Goal: Transaction & Acquisition: Subscribe to service/newsletter

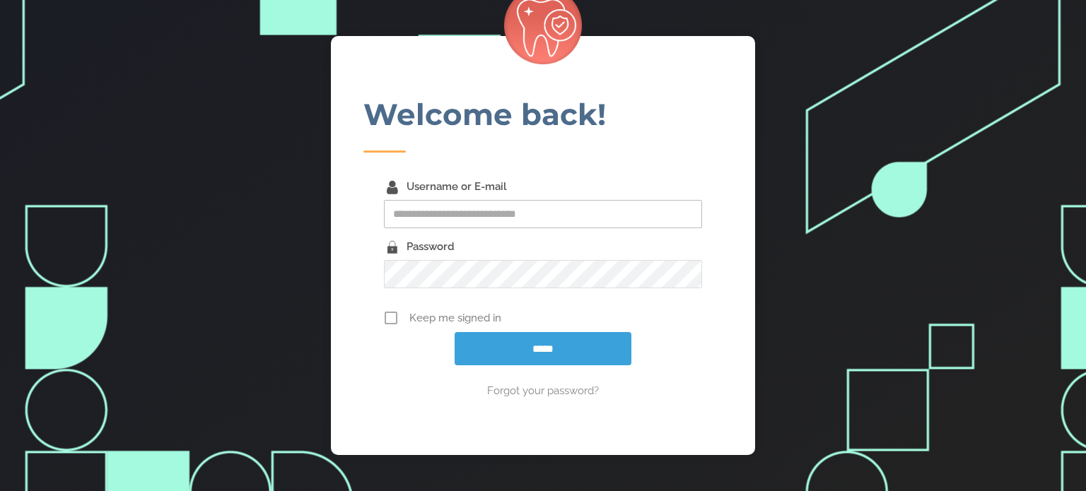
click at [484, 217] on input "Username or E-mail" at bounding box center [543, 214] width 318 height 28
click at [458, 213] on input "Username or E-mail" at bounding box center [543, 214] width 318 height 28
type input "**********"
click at [390, 318] on icon at bounding box center [391, 318] width 13 height 21
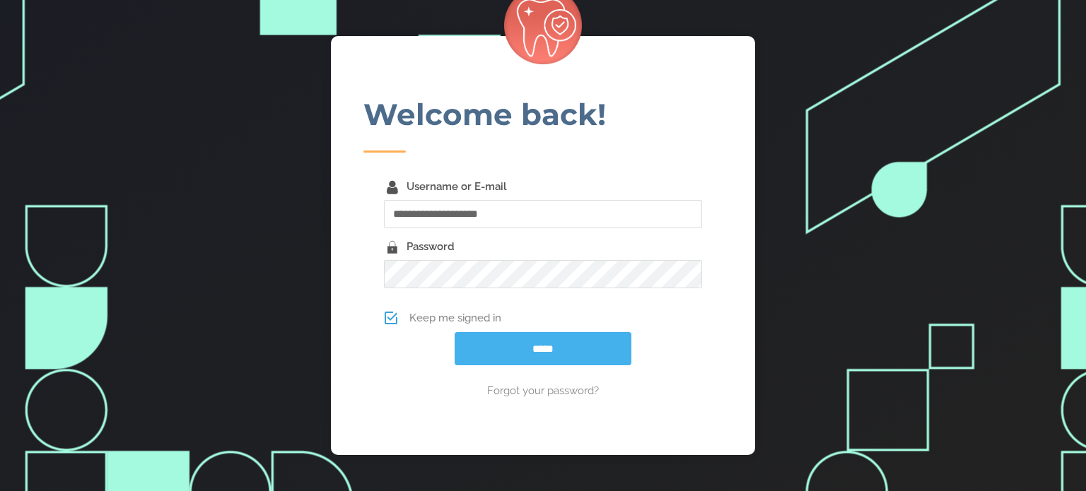
click at [495, 342] on input "*****" at bounding box center [543, 348] width 177 height 33
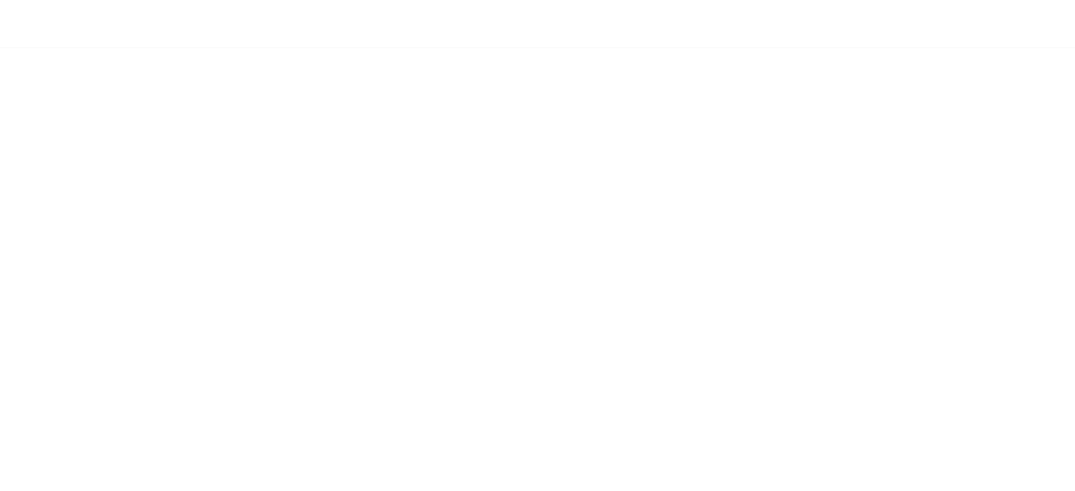
scroll to position [150, 0]
click at [990, 59] on div at bounding box center [537, 215] width 1075 height 966
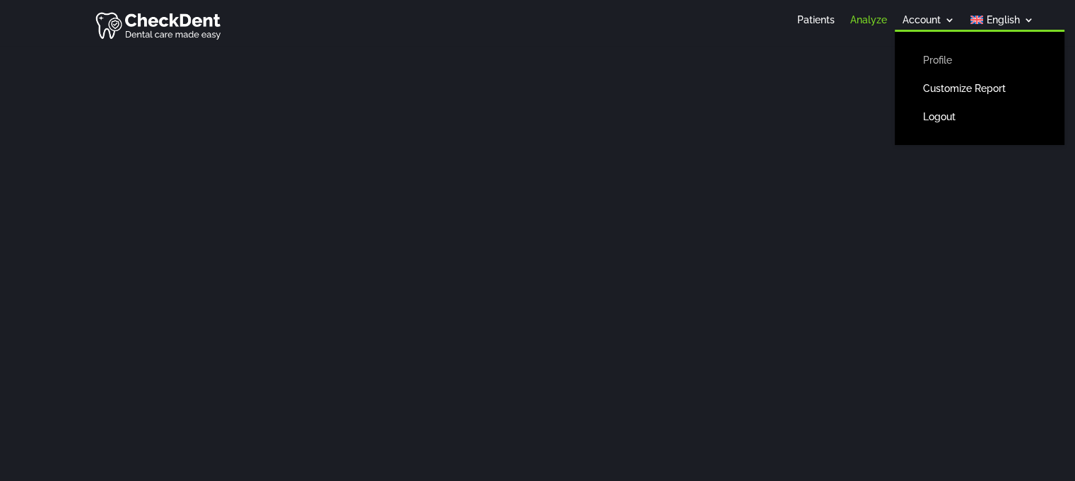
click at [933, 56] on link "Profile" at bounding box center [979, 60] width 141 height 28
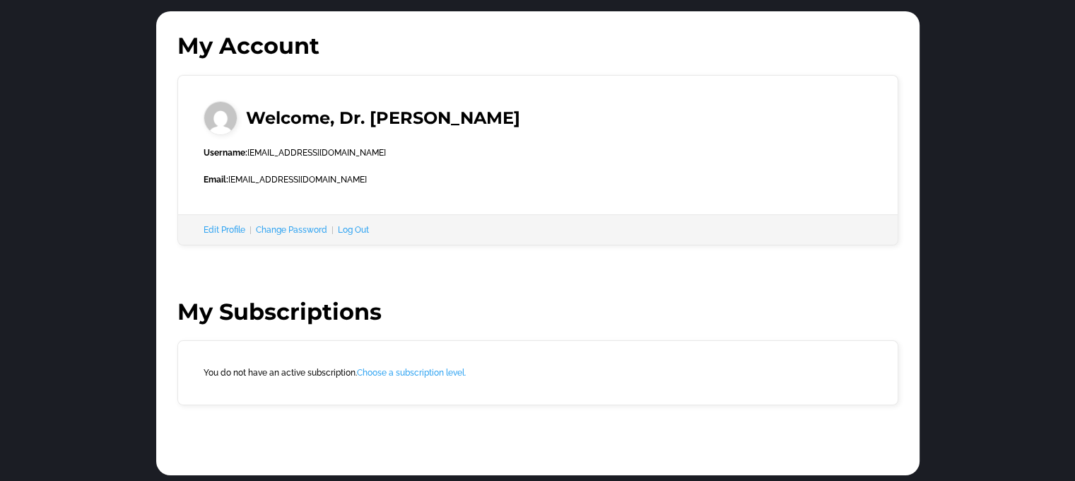
scroll to position [70, 0]
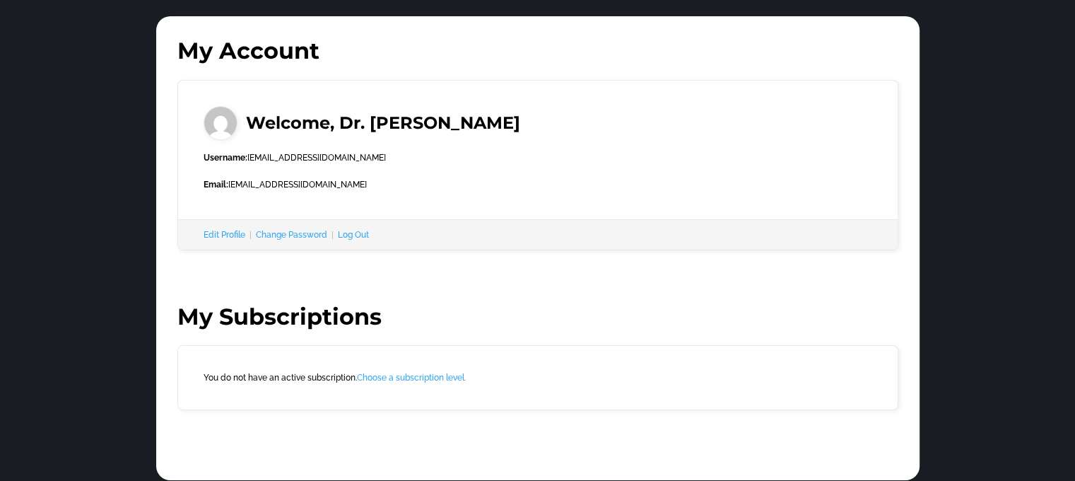
click at [411, 380] on link "Choose a subscription level." at bounding box center [411, 378] width 109 height 10
click at [411, 375] on link "Choose a subscription level." at bounding box center [411, 378] width 109 height 10
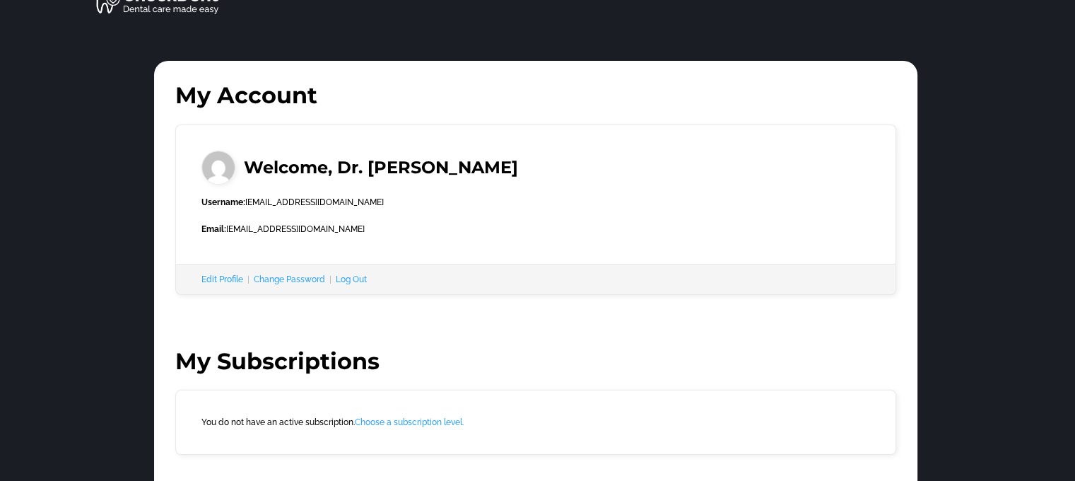
scroll to position [28, 2]
